Goal: Information Seeking & Learning: Learn about a topic

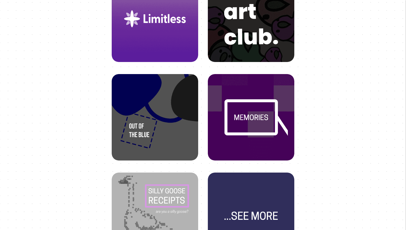
scroll to position [242, 0]
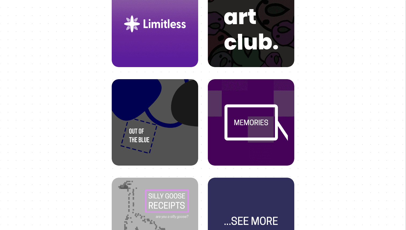
click at [175, 137] on img at bounding box center [155, 118] width 74 height 74
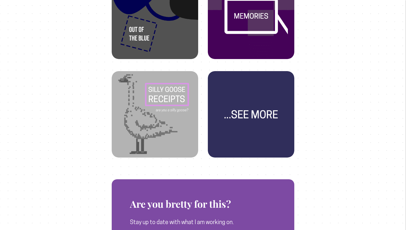
scroll to position [350, 0]
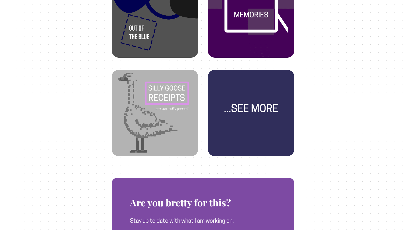
click at [217, 128] on img at bounding box center [251, 108] width 74 height 74
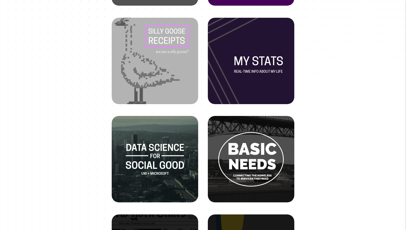
scroll to position [272, 0]
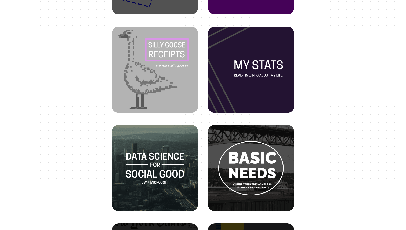
click at [271, 38] on img at bounding box center [251, 65] width 74 height 74
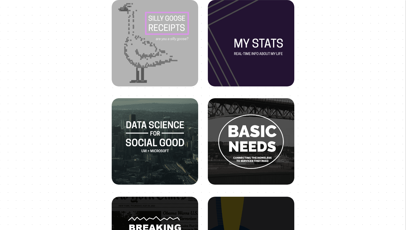
scroll to position [381, 0]
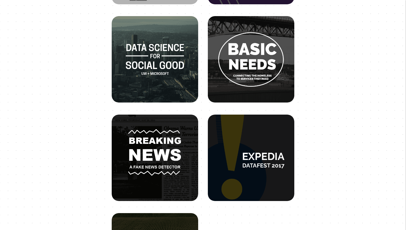
click at [156, 170] on img at bounding box center [155, 153] width 74 height 74
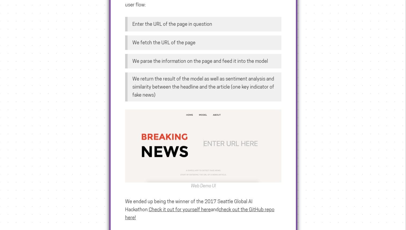
scroll to position [446, 0]
click at [162, 151] on img at bounding box center [203, 146] width 156 height 73
click at [203, 198] on p "We ended up being the winner of the 2017 Seattle Global AI Hackathon. Check it …" at bounding box center [203, 210] width 156 height 24
click at [190, 198] on p "We ended up being the winner of the 2017 Seattle Global AI Hackathon. Check it …" at bounding box center [203, 210] width 156 height 24
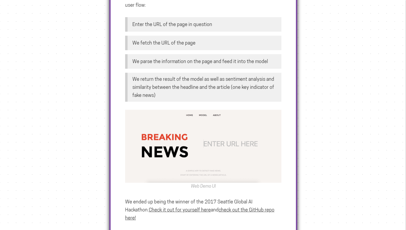
click at [177, 207] on u "Check it out for yourself here" at bounding box center [180, 210] width 62 height 6
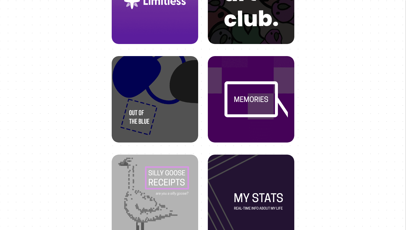
scroll to position [143, 0]
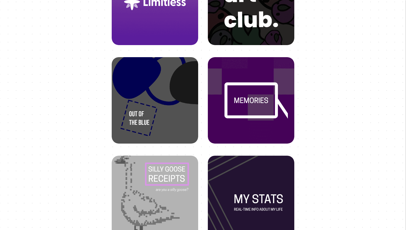
click at [164, 182] on img at bounding box center [155, 194] width 74 height 74
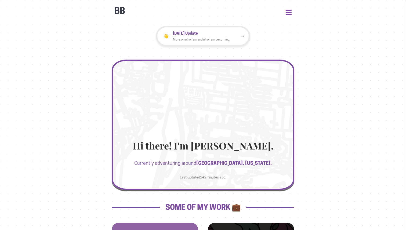
click at [289, 13] on button "Open Menu" at bounding box center [289, 12] width 6 height 5
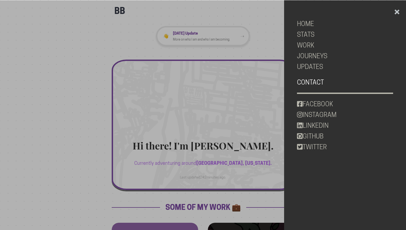
click at [310, 84] on link "CONTACT" at bounding box center [345, 82] width 96 height 11
click at [85, 32] on div at bounding box center [203, 115] width 406 height 230
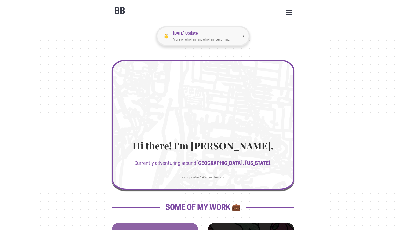
click at [187, 37] on p "More on who I am and who I am becoming." at bounding box center [206, 39] width 67 height 5
click at [180, 34] on p "August 2025 Update" at bounding box center [206, 33] width 67 height 6
click at [283, 12] on div "BB Open Menu HOME STATS WORK JOURNEYS UPDATES CONTACT FACEBOOK INSTAGRAM LINKED…" at bounding box center [203, 8] width 183 height 16
click at [287, 12] on button "Open Menu" at bounding box center [289, 12] width 6 height 5
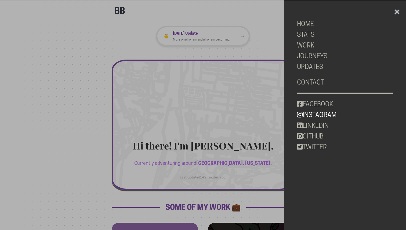
click at [325, 113] on link "INSTAGRAM" at bounding box center [345, 115] width 96 height 11
click at [307, 48] on link "WORK" at bounding box center [345, 45] width 96 height 11
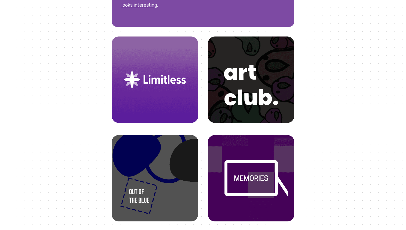
scroll to position [126, 0]
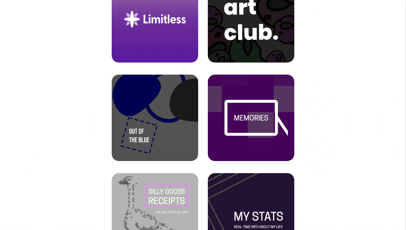
click at [260, 51] on img at bounding box center [251, 15] width 74 height 74
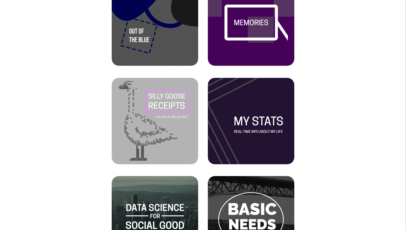
scroll to position [227, 0]
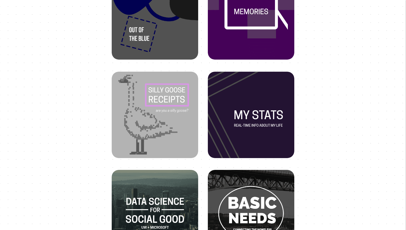
click at [244, 29] on img at bounding box center [251, 12] width 74 height 74
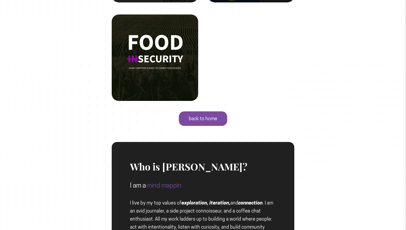
scroll to position [630, 0]
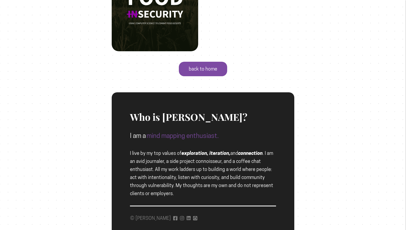
click at [132, 135] on p "I am a mind mapping enthusiast." at bounding box center [203, 136] width 146 height 11
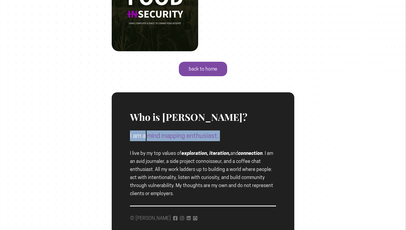
click at [132, 135] on p "I am a mind mapping enthusiast." at bounding box center [203, 136] width 146 height 11
click at [138, 158] on span "I live by my top values of exploration, iteration, and connection . I am an avi…" at bounding box center [201, 173] width 143 height 46
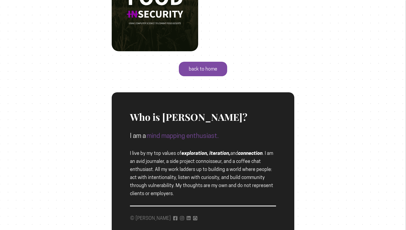
click at [138, 158] on span "I live by my top values of exploration, iteration, and connection . I am an avi…" at bounding box center [201, 173] width 143 height 46
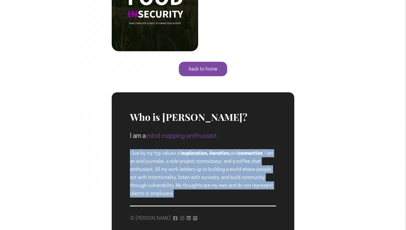
click at [149, 165] on div "Who is Brett? I am a mind mapping enthusiast. I live by my top values of explor…" at bounding box center [203, 144] width 146 height 105
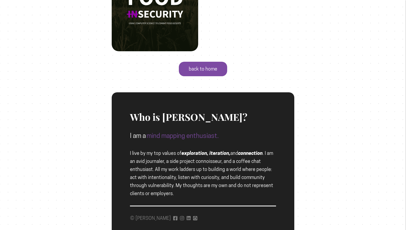
click at [149, 165] on div "Who is Brett? I am a mind mapping enthusiast. I live by my top values of explor…" at bounding box center [203, 144] width 146 height 105
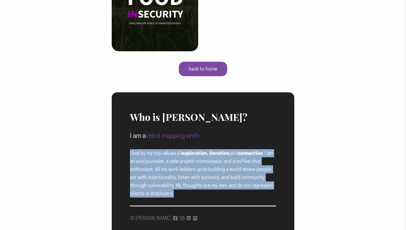
click at [157, 166] on span "I live by my top values of exploration, iteration, and connection . I am an avi…" at bounding box center [201, 173] width 143 height 46
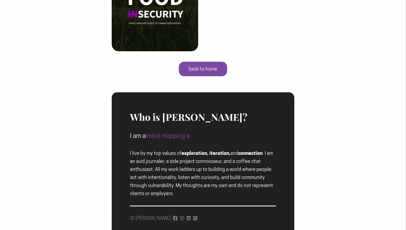
click at [157, 166] on span "I live by my top values of exploration, iteration, and connection . I am an avi…" at bounding box center [201, 173] width 143 height 46
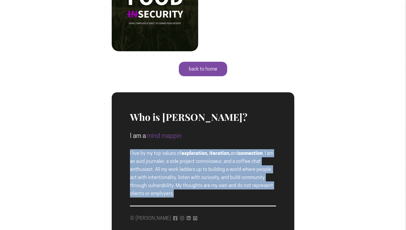
click at [157, 166] on span "I live by my top values of exploration, iteration, and connection . I am an avi…" at bounding box center [201, 173] width 143 height 46
click at [144, 159] on span "I live by my top values of exploration, iteration, and connection . I am an avi…" at bounding box center [201, 173] width 143 height 46
